Goal: Information Seeking & Learning: Learn about a topic

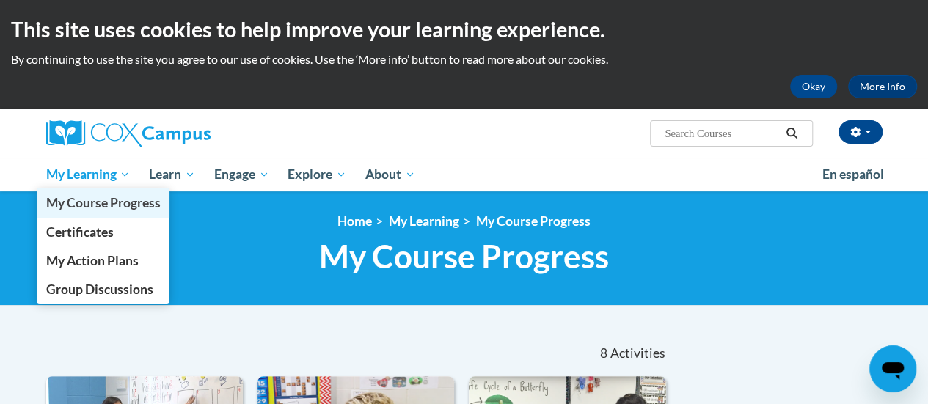
click at [62, 192] on link "My Course Progress" at bounding box center [104, 203] width 134 height 29
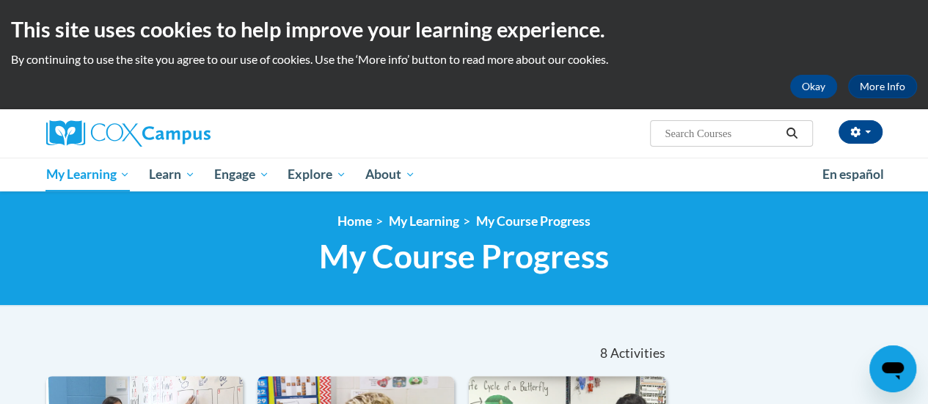
click at [744, 130] on input "Search..." at bounding box center [721, 134] width 117 height 18
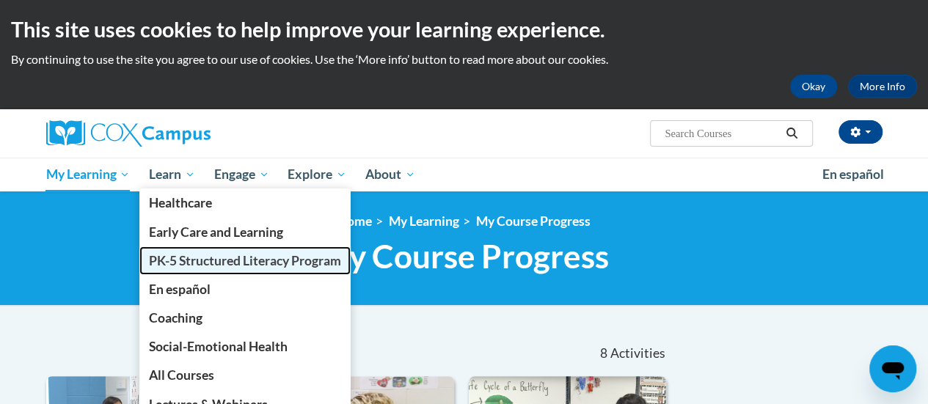
click at [175, 258] on span "PK-5 Structured Literacy Program" at bounding box center [245, 260] width 192 height 15
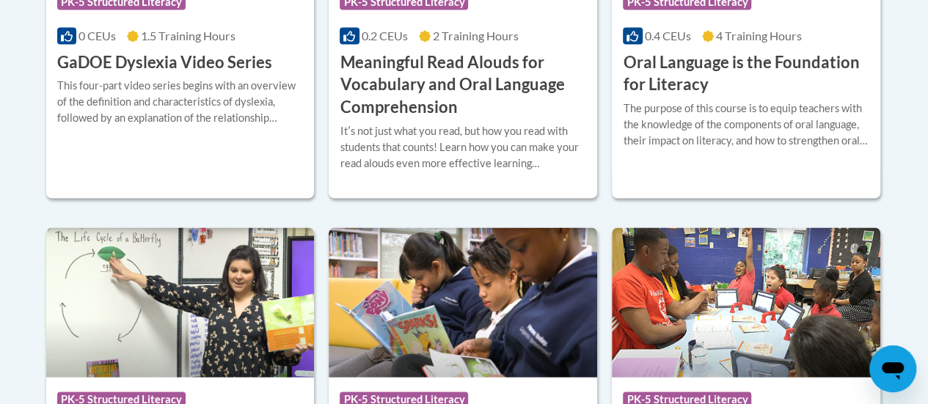
scroll to position [993, 0]
